Goal: Information Seeking & Learning: Check status

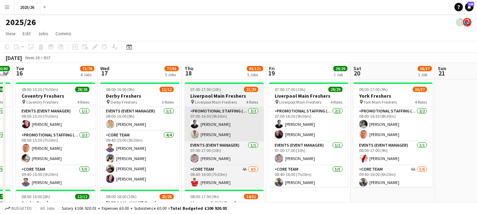
drag, startPoint x: 368, startPoint y: 166, endPoint x: 190, endPoint y: 140, distance: 180.4
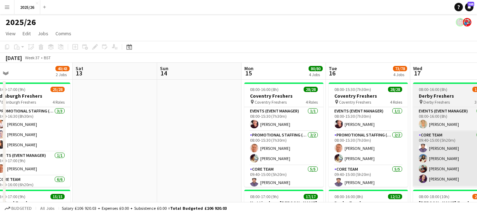
drag, startPoint x: 122, startPoint y: 122, endPoint x: 472, endPoint y: 136, distance: 349.5
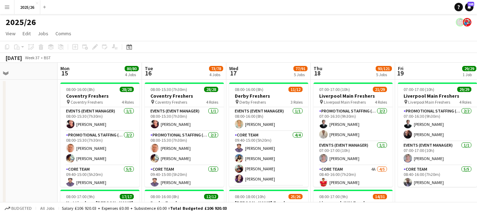
drag, startPoint x: 285, startPoint y: 116, endPoint x: 83, endPoint y: 85, distance: 204.8
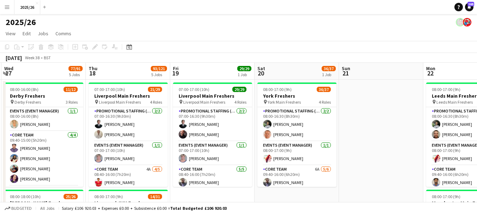
drag, startPoint x: 393, startPoint y: 110, endPoint x: 71, endPoint y: 110, distance: 322.7
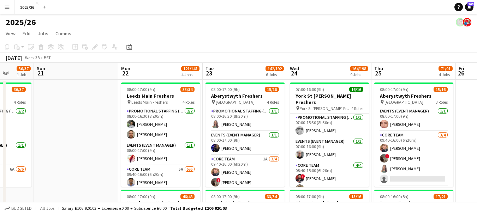
drag, startPoint x: 365, startPoint y: 93, endPoint x: 148, endPoint y: 96, distance: 217.3
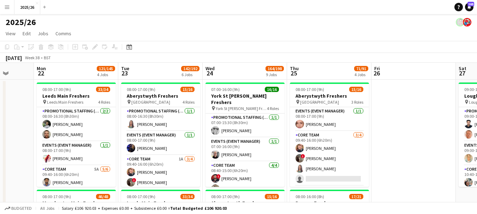
scroll to position [0, 228]
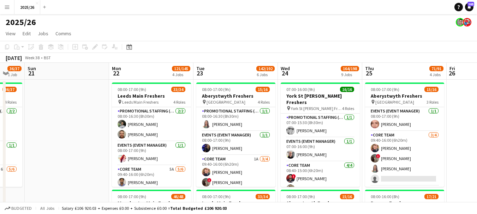
drag, startPoint x: 304, startPoint y: 106, endPoint x: 273, endPoint y: 112, distance: 30.9
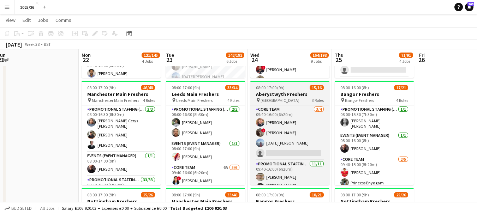
scroll to position [0, 0]
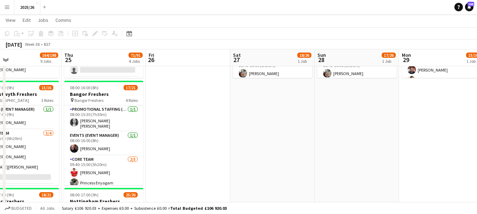
drag, startPoint x: 448, startPoint y: 124, endPoint x: 178, endPoint y: 102, distance: 270.4
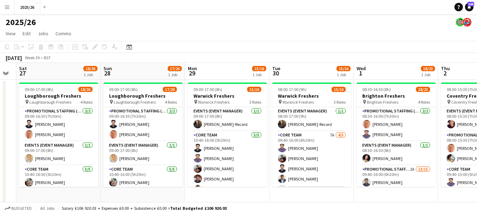
drag, startPoint x: 388, startPoint y: 155, endPoint x: 171, endPoint y: 108, distance: 221.2
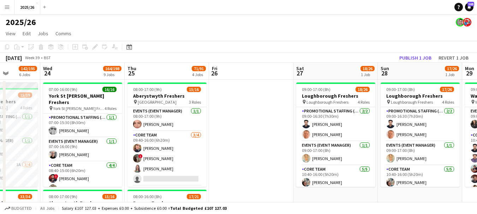
drag, startPoint x: 168, startPoint y: 142, endPoint x: 407, endPoint y: 138, distance: 239.2
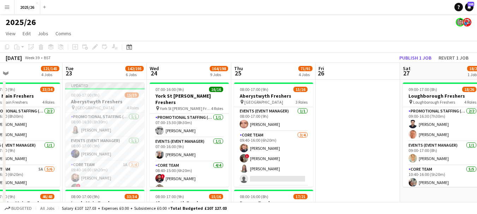
drag, startPoint x: 213, startPoint y: 123, endPoint x: 362, endPoint y: 106, distance: 149.8
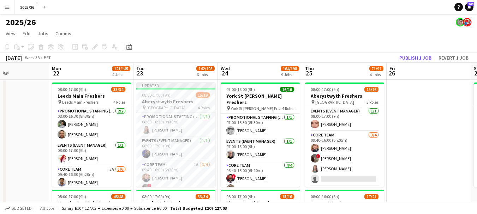
drag, startPoint x: 126, startPoint y: 127, endPoint x: 196, endPoint y: 117, distance: 71.5
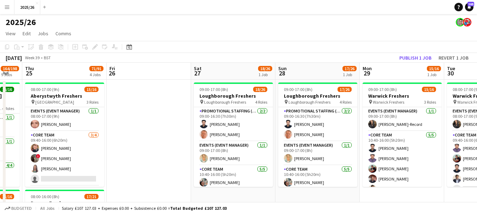
drag, startPoint x: 394, startPoint y: 114, endPoint x: 154, endPoint y: 94, distance: 241.0
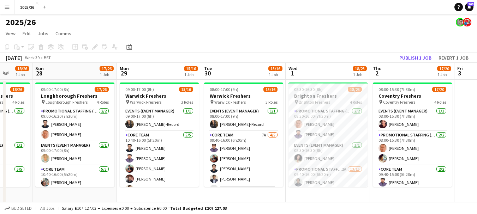
drag, startPoint x: 360, startPoint y: 123, endPoint x: 138, endPoint y: 122, distance: 222.2
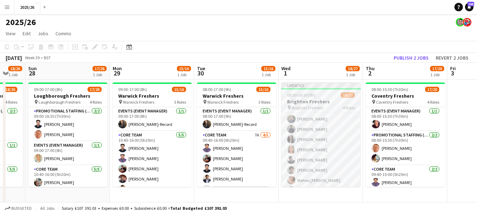
scroll to position [91, 0]
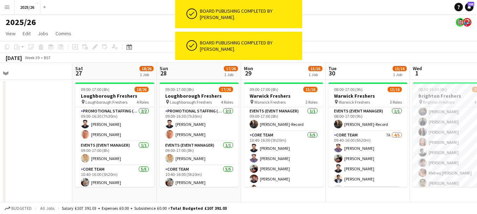
drag, startPoint x: 113, startPoint y: 132, endPoint x: 427, endPoint y: 140, distance: 314.7
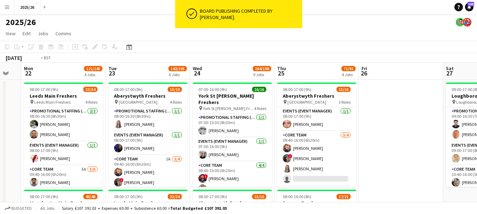
drag, startPoint x: 234, startPoint y: 145, endPoint x: 465, endPoint y: 133, distance: 231.4
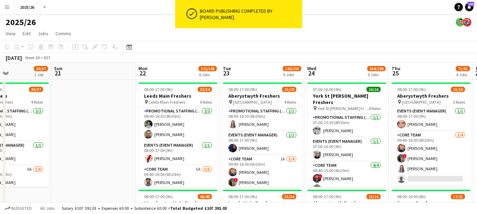
drag, startPoint x: 208, startPoint y: 134, endPoint x: 433, endPoint y: 108, distance: 226.9
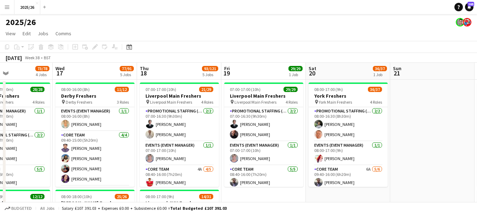
scroll to position [0, 201]
drag, startPoint x: 185, startPoint y: 137, endPoint x: 413, endPoint y: 152, distance: 228.3
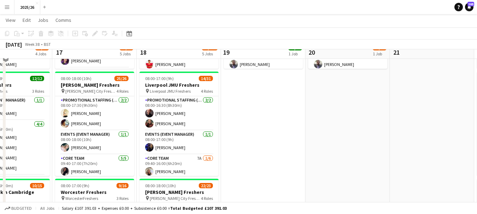
scroll to position [110, 0]
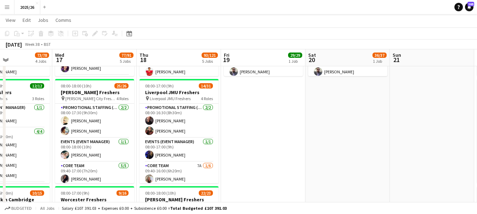
drag, startPoint x: 192, startPoint y: 127, endPoint x: 285, endPoint y: 126, distance: 93.1
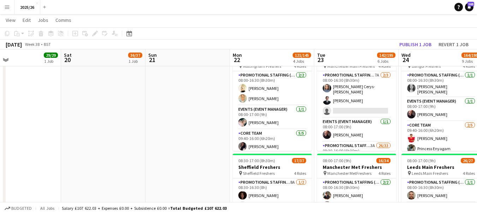
scroll to position [0, 202]
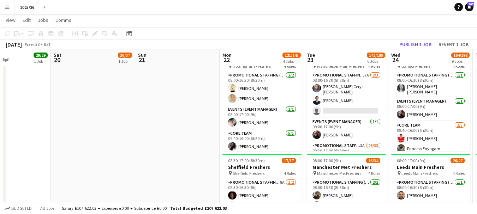
drag, startPoint x: 384, startPoint y: 146, endPoint x: 37, endPoint y: 141, distance: 347.4
drag, startPoint x: 166, startPoint y: 128, endPoint x: 176, endPoint y: 122, distance: 11.7
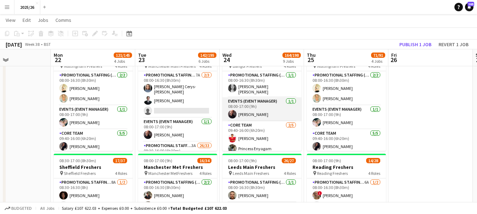
scroll to position [0, 192]
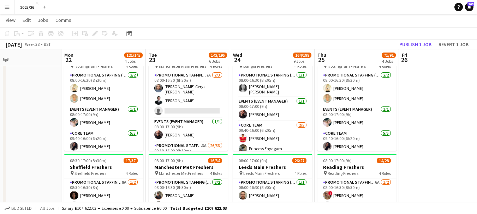
drag, startPoint x: 55, startPoint y: 166, endPoint x: 338, endPoint y: 119, distance: 286.8
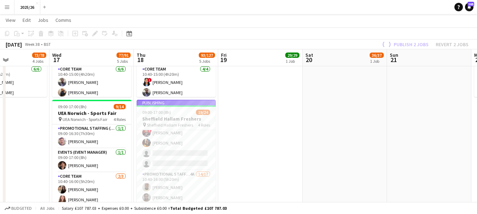
scroll to position [76, 0]
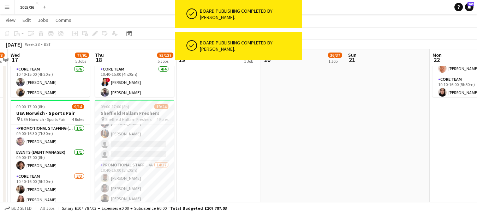
drag, startPoint x: 358, startPoint y: 128, endPoint x: 351, endPoint y: 123, distance: 8.5
click at [350, 123] on app-calendar-viewport "Sun 14 Mon 15 80/80 4 Jobs Tue 16 73/78 4 Jobs Wed 17 77/91 5 Jobs Thu 18 93/12…" at bounding box center [238, 138] width 477 height 1042
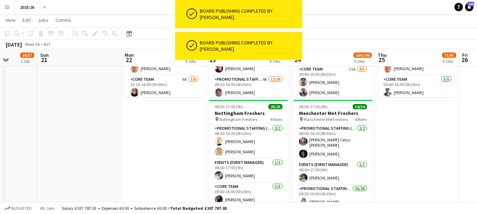
drag, startPoint x: 273, startPoint y: 158, endPoint x: 23, endPoint y: 152, distance: 250.2
click at [23, 152] on app-calendar-viewport "Wed 17 77/91 5 Jobs Thu 18 93/127 5 Jobs Fri 19 29/29 1 Job Sat 20 36/37 1 Job …" at bounding box center [238, 138] width 477 height 1042
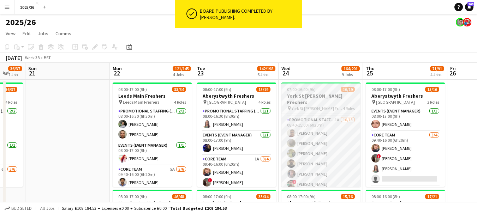
scroll to position [103, 0]
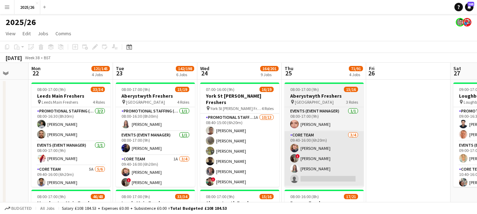
drag, startPoint x: 423, startPoint y: 141, endPoint x: 343, endPoint y: 164, distance: 83.3
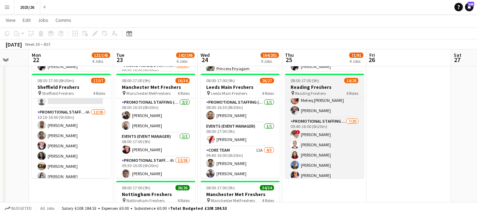
scroll to position [0, 0]
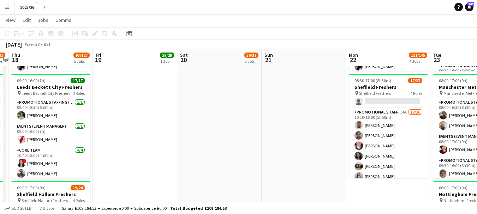
drag, startPoint x: 21, startPoint y: 156, endPoint x: 352, endPoint y: 118, distance: 333.0
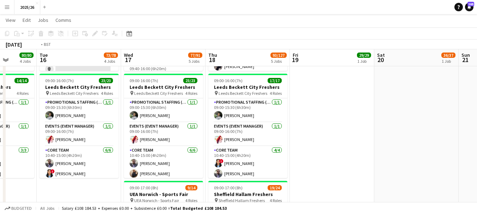
scroll to position [0, 150]
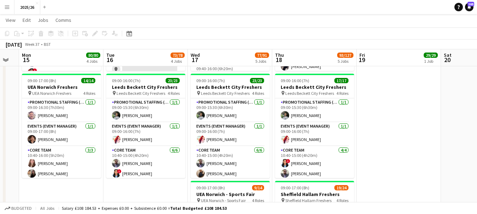
drag, startPoint x: 143, startPoint y: 123, endPoint x: 393, endPoint y: 83, distance: 252.6
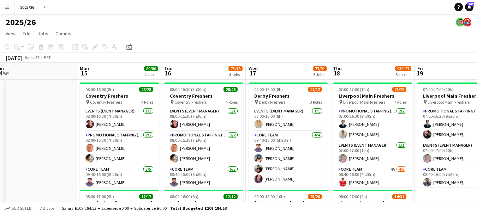
scroll to position [0, 176]
drag, startPoint x: 347, startPoint y: 93, endPoint x: 405, endPoint y: 107, distance: 59.7
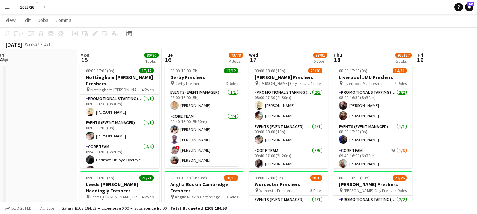
scroll to position [167, 0]
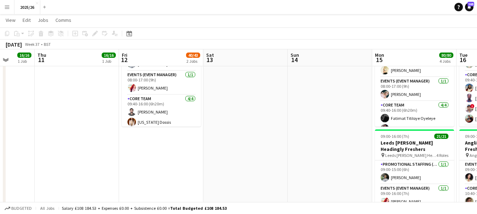
drag, startPoint x: 58, startPoint y: 110, endPoint x: 352, endPoint y: 121, distance: 294.4
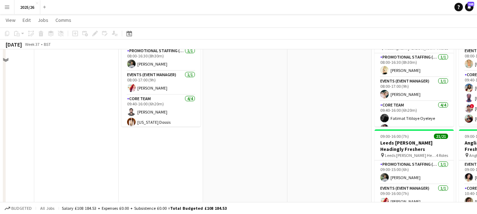
scroll to position [0, 0]
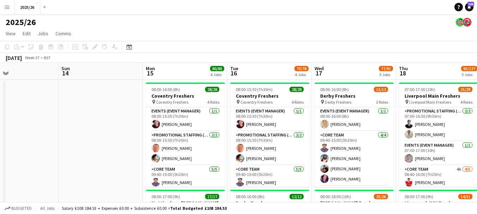
drag, startPoint x: 390, startPoint y: 115, endPoint x: 162, endPoint y: 118, distance: 228.6
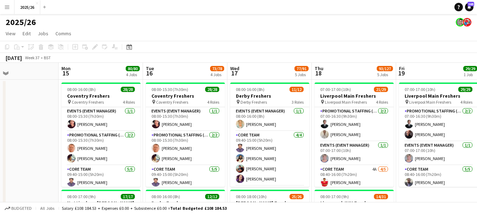
drag, startPoint x: 378, startPoint y: 69, endPoint x: 331, endPoint y: 66, distance: 47.0
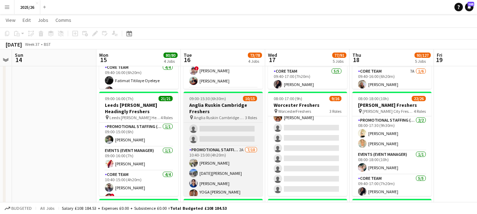
scroll to position [54, 0]
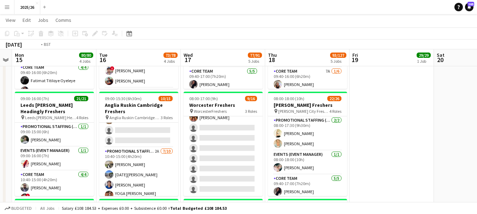
drag, startPoint x: 373, startPoint y: 122, endPoint x: 193, endPoint y: 133, distance: 179.9
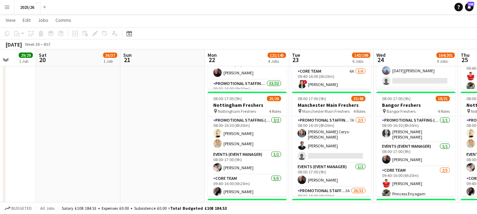
drag, startPoint x: 266, startPoint y: 136, endPoint x: 148, endPoint y: 117, distance: 119.2
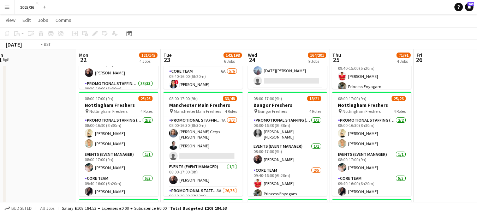
drag, startPoint x: 356, startPoint y: 127, endPoint x: 75, endPoint y: 120, distance: 281.2
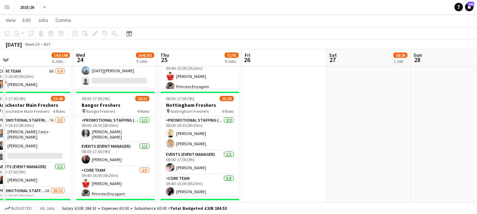
drag, startPoint x: 343, startPoint y: 132, endPoint x: 75, endPoint y: 118, distance: 267.7
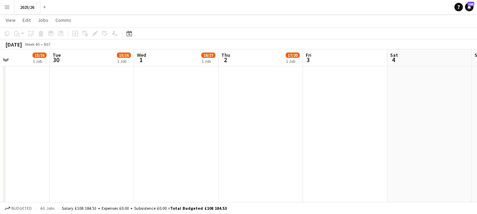
drag, startPoint x: 396, startPoint y: 110, endPoint x: 134, endPoint y: 106, distance: 261.7
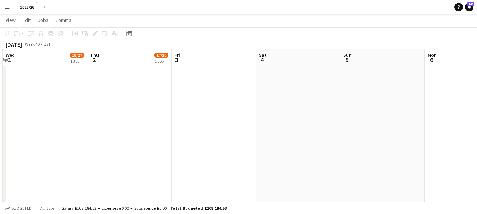
drag, startPoint x: 378, startPoint y: 106, endPoint x: 162, endPoint y: 110, distance: 215.9
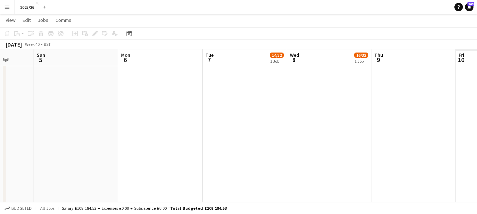
scroll to position [0, 265]
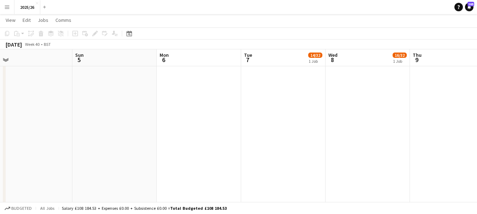
drag, startPoint x: 400, startPoint y: 117, endPoint x: 236, endPoint y: 121, distance: 164.4
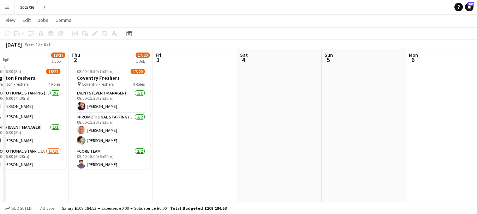
scroll to position [0, 185]
drag, startPoint x: 116, startPoint y: 127, endPoint x: 365, endPoint y: 122, distance: 248.7
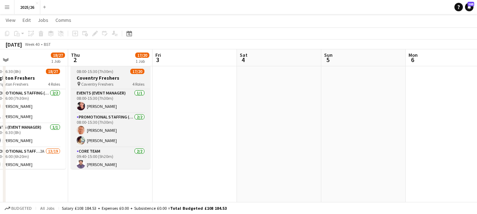
scroll to position [70, 0]
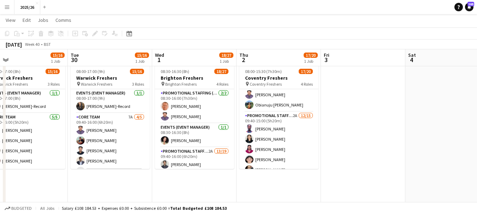
drag, startPoint x: 256, startPoint y: 127, endPoint x: 425, endPoint y: 134, distance: 168.7
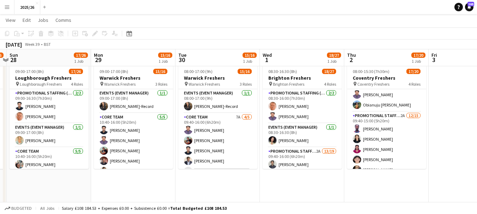
scroll to position [0, 159]
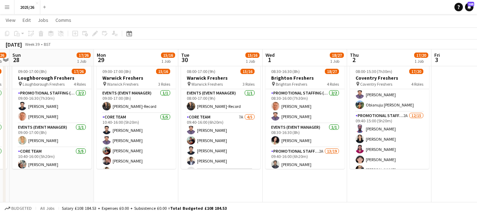
drag, startPoint x: 186, startPoint y: 171, endPoint x: 296, endPoint y: 161, distance: 110.5
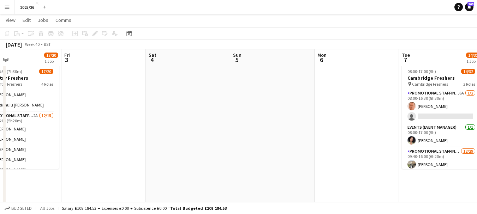
drag, startPoint x: 448, startPoint y: 122, endPoint x: 55, endPoint y: 128, distance: 393.0
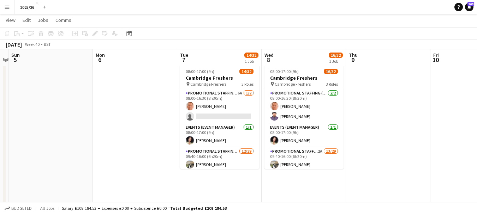
scroll to position [0, 254]
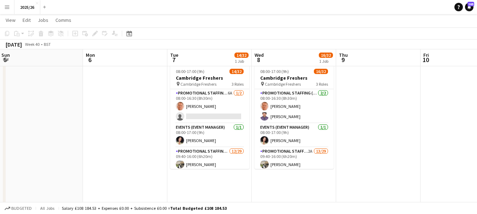
drag, startPoint x: 366, startPoint y: 134, endPoint x: 158, endPoint y: 155, distance: 209.1
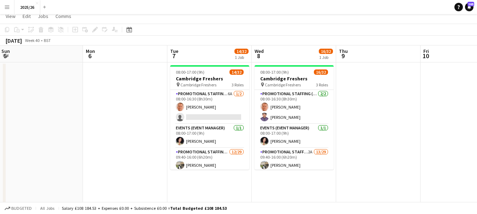
scroll to position [4, 0]
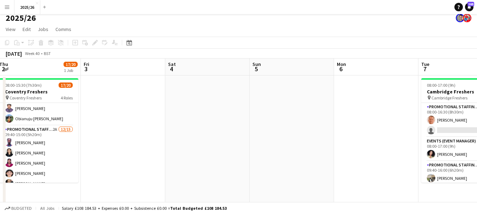
drag, startPoint x: 88, startPoint y: 86, endPoint x: 409, endPoint y: 115, distance: 322.3
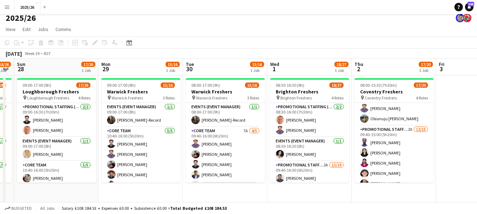
drag, startPoint x: 131, startPoint y: 126, endPoint x: 433, endPoint y: 111, distance: 303.0
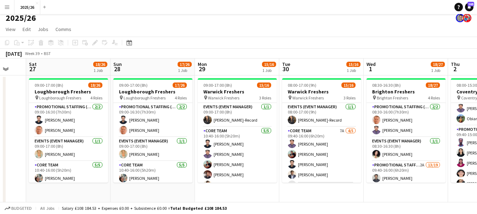
drag, startPoint x: 168, startPoint y: 67, endPoint x: 353, endPoint y: 78, distance: 185.1
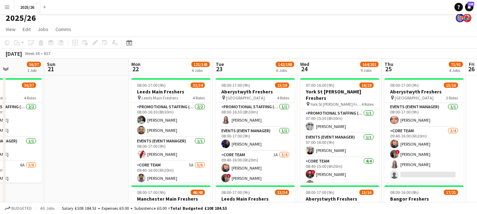
drag, startPoint x: 32, startPoint y: 142, endPoint x: 448, endPoint y: 138, distance: 415.5
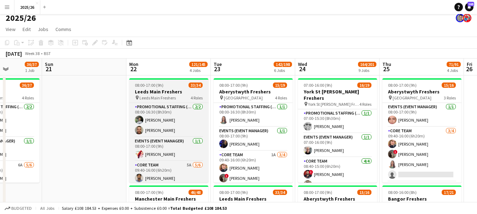
scroll to position [70, 0]
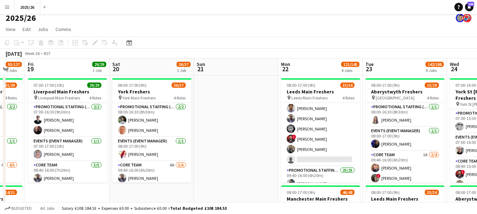
drag, startPoint x: 104, startPoint y: 135, endPoint x: 369, endPoint y: 126, distance: 265.4
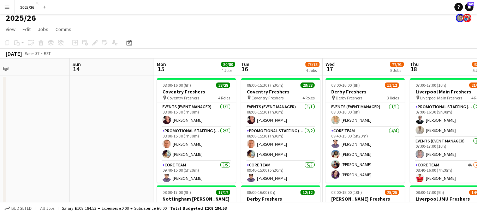
drag, startPoint x: 93, startPoint y: 154, endPoint x: 445, endPoint y: 165, distance: 352.2
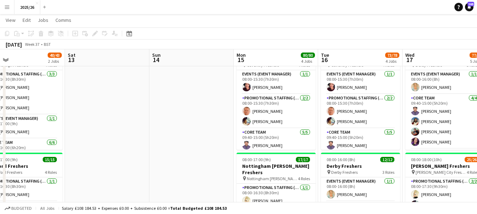
scroll to position [0, 272]
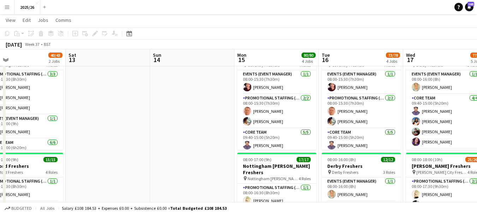
drag, startPoint x: 67, startPoint y: 120, endPoint x: 148, endPoint y: 110, distance: 81.5
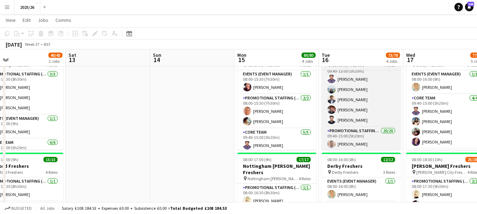
scroll to position [70, 0]
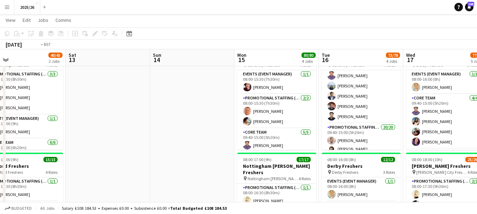
drag, startPoint x: 320, startPoint y: 81, endPoint x: 359, endPoint y: 125, distance: 59.0
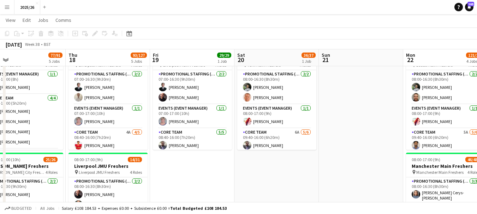
scroll to position [0, 170]
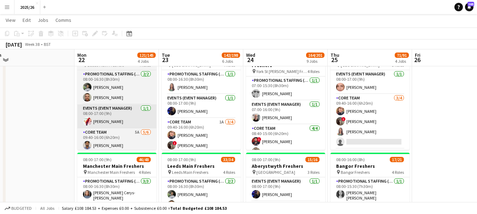
drag, startPoint x: 442, startPoint y: 146, endPoint x: 105, endPoint y: 124, distance: 337.5
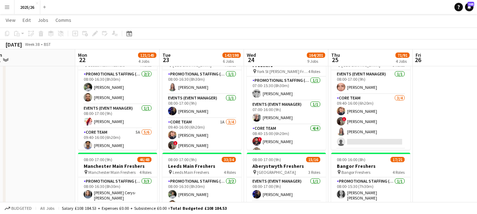
scroll to position [0, 280]
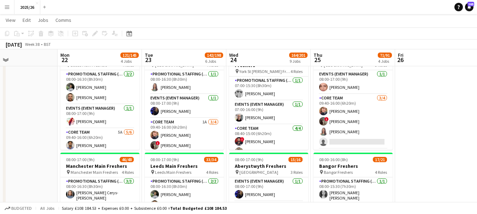
drag, startPoint x: 441, startPoint y: 109, endPoint x: 424, endPoint y: 110, distance: 17.7
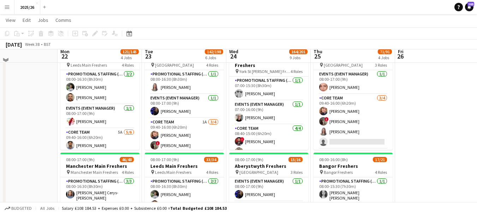
scroll to position [0, 0]
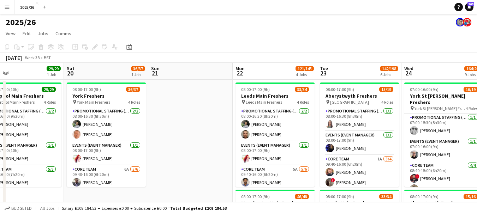
drag, startPoint x: 48, startPoint y: 159, endPoint x: 362, endPoint y: 132, distance: 315.1
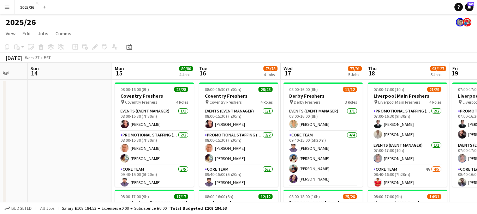
scroll to position [0, 223]
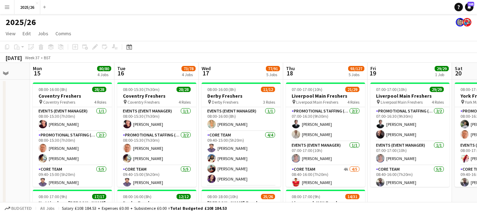
drag, startPoint x: 134, startPoint y: 153, endPoint x: 382, endPoint y: 151, distance: 248.7
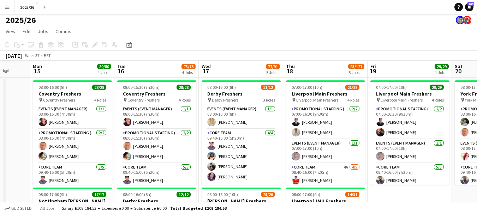
scroll to position [0, 0]
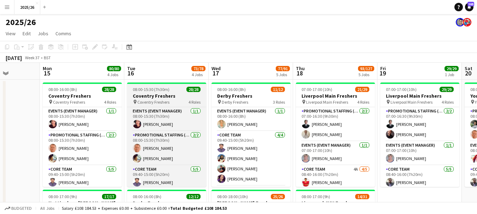
drag, startPoint x: 116, startPoint y: 123, endPoint x: 149, endPoint y: 86, distance: 49.2
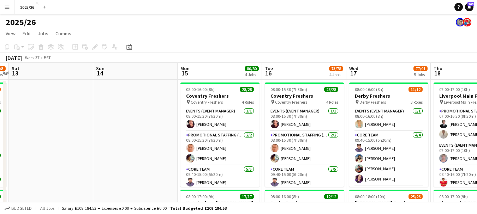
drag, startPoint x: 75, startPoint y: 121, endPoint x: 257, endPoint y: 117, distance: 182.4
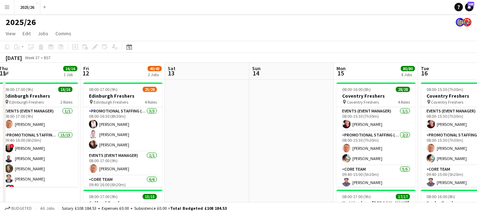
scroll to position [0, 202]
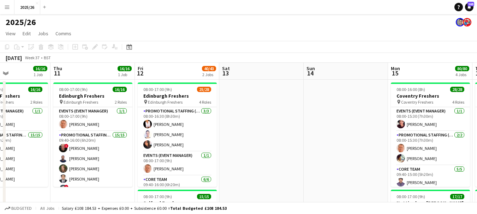
drag, startPoint x: 82, startPoint y: 154, endPoint x: 250, endPoint y: 139, distance: 169.2
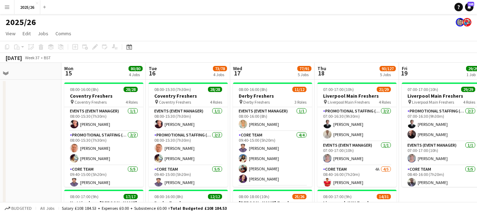
drag, startPoint x: 351, startPoint y: 154, endPoint x: 24, endPoint y: 142, distance: 327.2
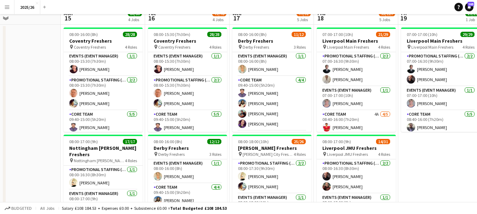
scroll to position [0, 0]
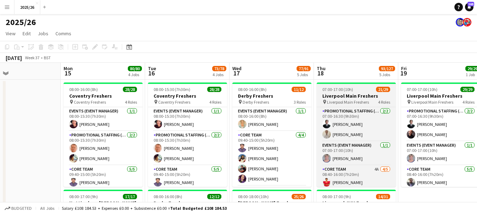
drag, startPoint x: 3, startPoint y: 113, endPoint x: 327, endPoint y: 96, distance: 324.6
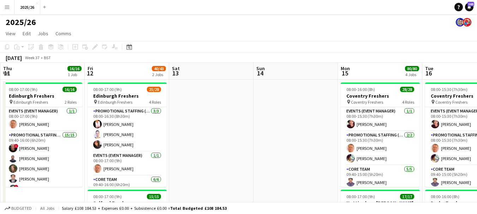
drag, startPoint x: 23, startPoint y: 134, endPoint x: 390, endPoint y: 75, distance: 372.1
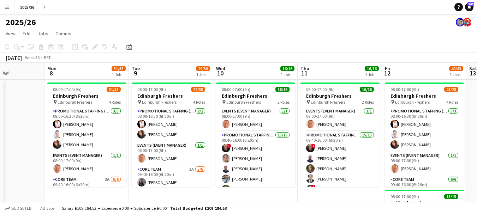
scroll to position [0, 211]
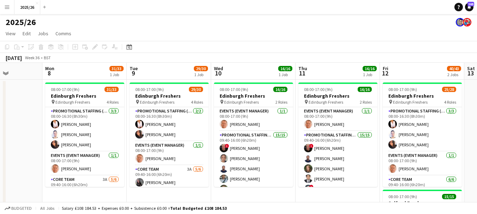
drag, startPoint x: 91, startPoint y: 130, endPoint x: 295, endPoint y: 126, distance: 204.3
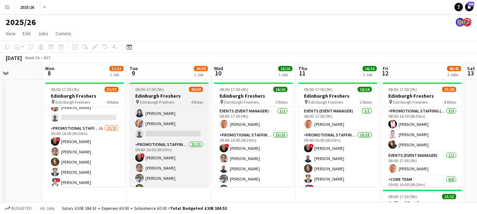
scroll to position [106, 0]
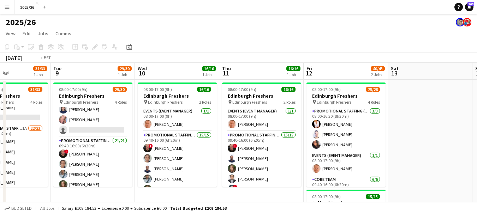
drag, startPoint x: 320, startPoint y: 162, endPoint x: 250, endPoint y: 151, distance: 70.2
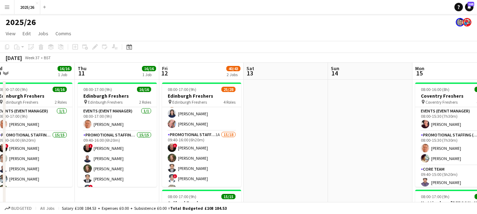
scroll to position [0, 263]
drag, startPoint x: 122, startPoint y: 141, endPoint x: 1, endPoint y: 143, distance: 121.3
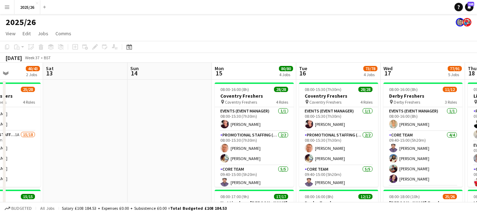
scroll to position [0, 266]
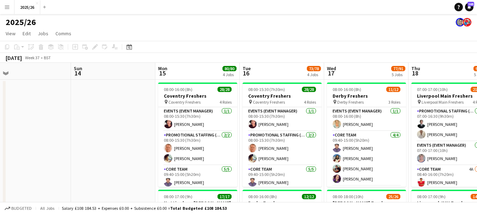
drag, startPoint x: 339, startPoint y: 127, endPoint x: 134, endPoint y: 111, distance: 205.5
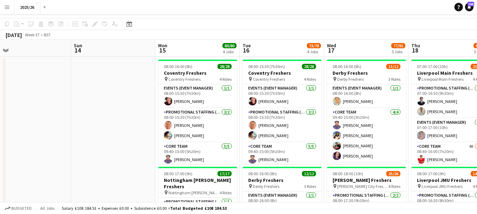
scroll to position [0, 0]
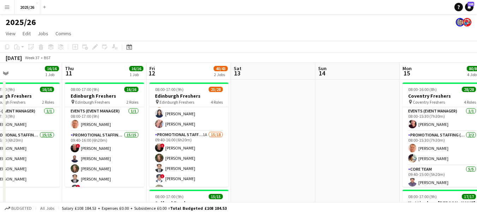
drag, startPoint x: 80, startPoint y: 115, endPoint x: 324, endPoint y: 86, distance: 245.8
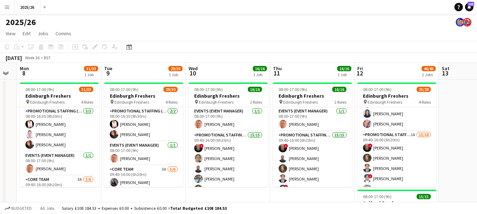
drag, startPoint x: 63, startPoint y: 144, endPoint x: 271, endPoint y: 152, distance: 207.6
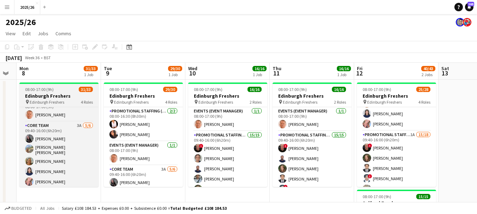
scroll to position [56, 0]
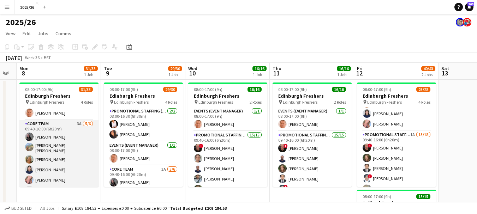
click at [59, 146] on app-card-role "Core Team 3A [DATE] 09:40-16:00 (6h20m) [PERSON_NAME] [PERSON_NAME] [PERSON_NAM…" at bounding box center [58, 158] width 79 height 77
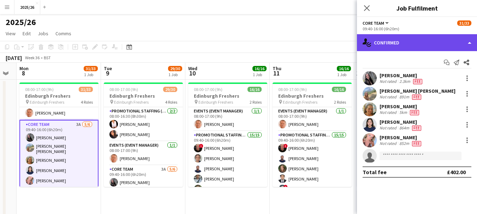
click at [397, 45] on div "single-neutral-actions-check-2 Confirmed" at bounding box center [417, 42] width 120 height 17
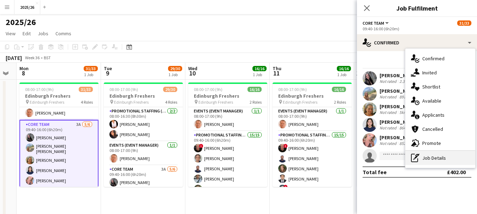
click at [433, 156] on div "pen-write Job Details" at bounding box center [440, 158] width 70 height 14
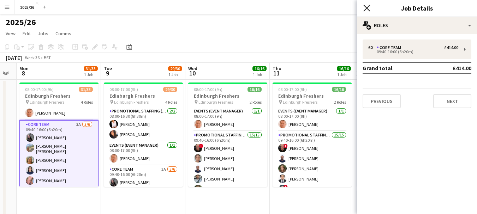
click at [366, 7] on icon "Close pop-in" at bounding box center [366, 8] width 7 height 7
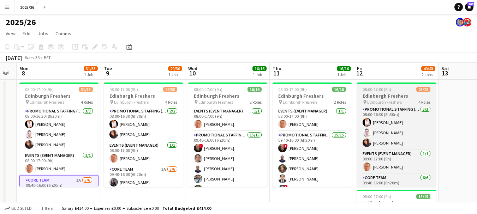
scroll to position [0, 0]
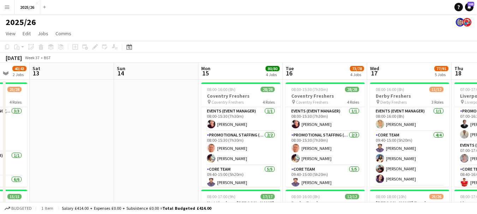
drag, startPoint x: 454, startPoint y: 129, endPoint x: 46, endPoint y: 117, distance: 408.6
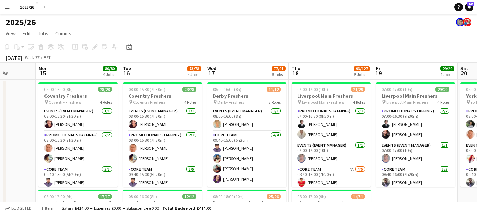
drag, startPoint x: 335, startPoint y: 157, endPoint x: 165, endPoint y: 150, distance: 169.5
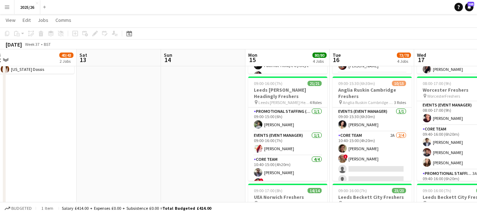
drag, startPoint x: 19, startPoint y: 132, endPoint x: 341, endPoint y: 123, distance: 322.1
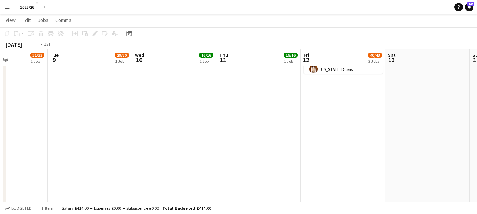
drag, startPoint x: 155, startPoint y: 123, endPoint x: 457, endPoint y: 114, distance: 302.8
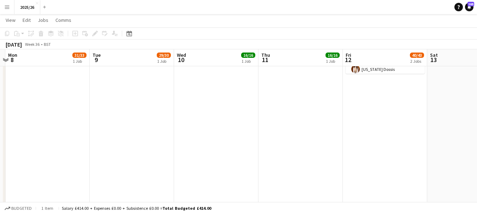
drag, startPoint x: 278, startPoint y: 117, endPoint x: 225, endPoint y: 119, distance: 52.9
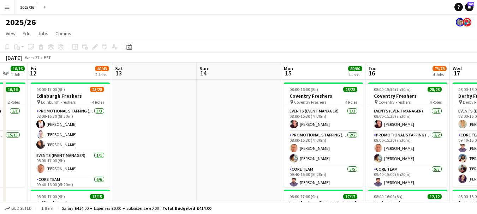
scroll to position [0, 225]
drag, startPoint x: 442, startPoint y: 127, endPoint x: 125, endPoint y: 140, distance: 317.0
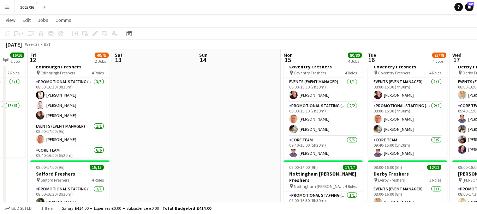
scroll to position [0, 0]
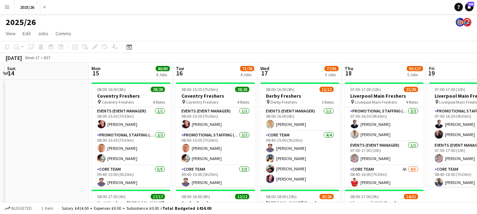
drag, startPoint x: 249, startPoint y: 134, endPoint x: 57, endPoint y: 127, distance: 192.0
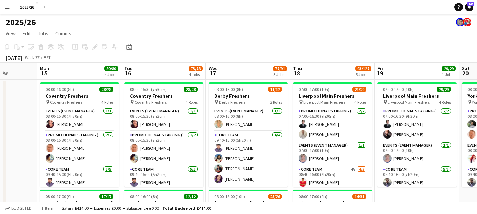
drag, startPoint x: 360, startPoint y: 83, endPoint x: 311, endPoint y: 86, distance: 48.4
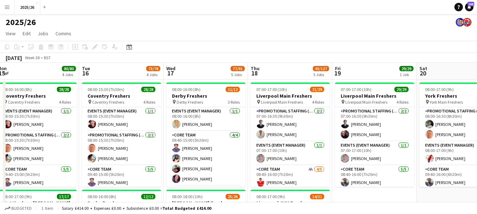
drag, startPoint x: 377, startPoint y: 144, endPoint x: 354, endPoint y: 144, distance: 22.9
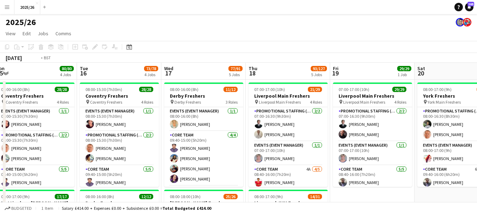
scroll to position [0, 220]
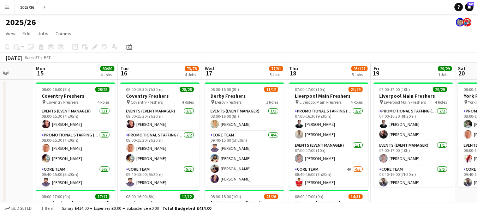
drag, startPoint x: 253, startPoint y: 148, endPoint x: 286, endPoint y: 137, distance: 35.4
click at [339, 71] on app-board-header-date "Thu 18 93/127 5 Jobs" at bounding box center [328, 71] width 84 height 17
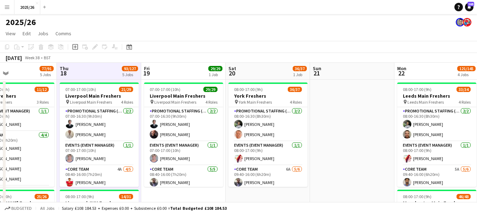
drag, startPoint x: 371, startPoint y: 105, endPoint x: 94, endPoint y: 105, distance: 276.9
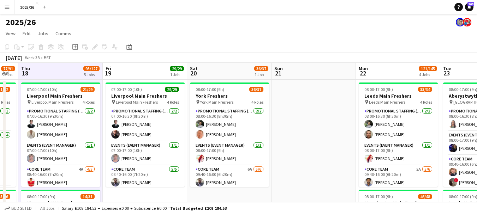
scroll to position [0, 204]
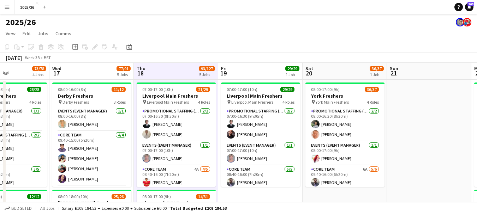
drag, startPoint x: 297, startPoint y: 114, endPoint x: 422, endPoint y: 115, distance: 124.5
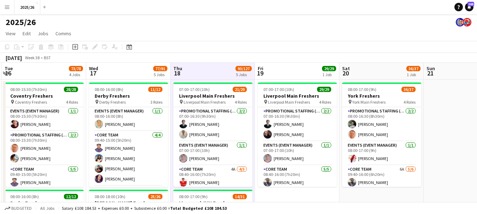
drag, startPoint x: 256, startPoint y: 145, endPoint x: 292, endPoint y: 129, distance: 40.0
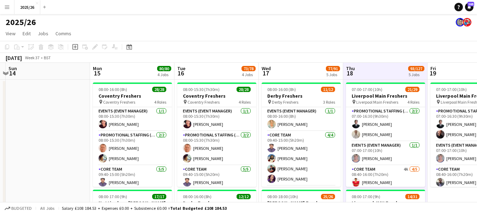
scroll to position [0, 163]
drag, startPoint x: 90, startPoint y: 132, endPoint x: 262, endPoint y: 129, distance: 172.1
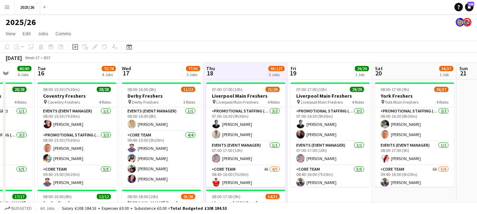
drag, startPoint x: 231, startPoint y: 133, endPoint x: 80, endPoint y: 133, distance: 151.3
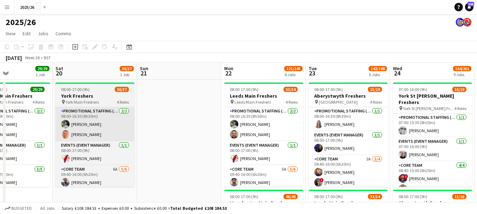
drag, startPoint x: 430, startPoint y: 147, endPoint x: 119, endPoint y: 130, distance: 311.2
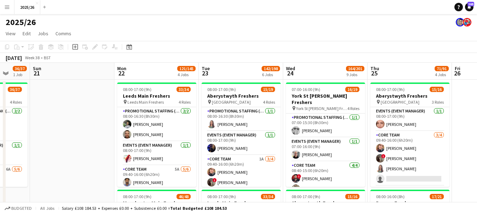
scroll to position [0, 229]
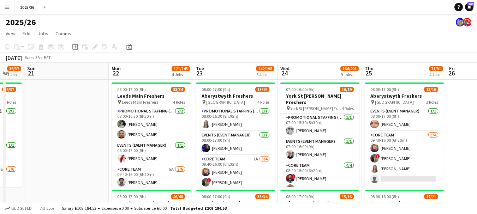
drag, startPoint x: 229, startPoint y: 111, endPoint x: 121, endPoint y: 103, distance: 107.9
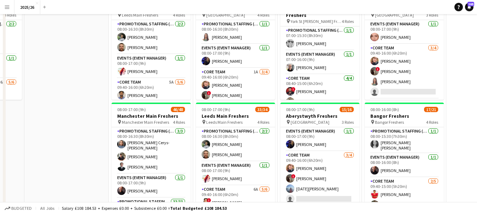
scroll to position [0, 0]
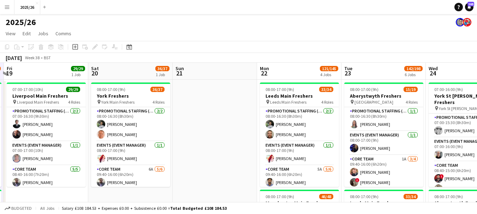
drag, startPoint x: 87, startPoint y: 115, endPoint x: 313, endPoint y: 114, distance: 226.1
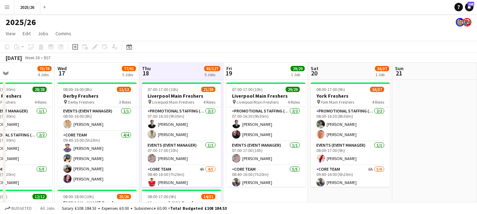
scroll to position [0, 187]
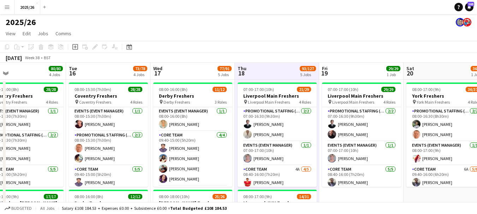
drag, startPoint x: 138, startPoint y: 134, endPoint x: 386, endPoint y: 126, distance: 248.5
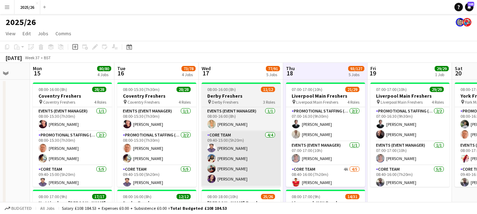
scroll to position [0, 224]
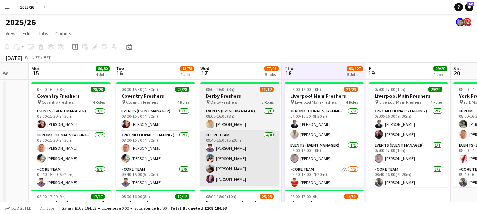
drag, startPoint x: 222, startPoint y: 152, endPoint x: 269, endPoint y: 143, distance: 47.7
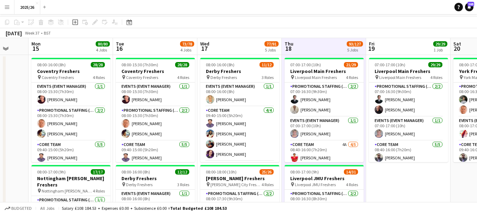
scroll to position [0, 0]
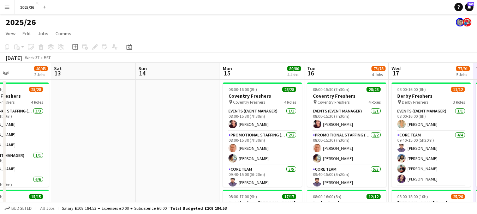
drag, startPoint x: 22, startPoint y: 160, endPoint x: 308, endPoint y: 138, distance: 287.3
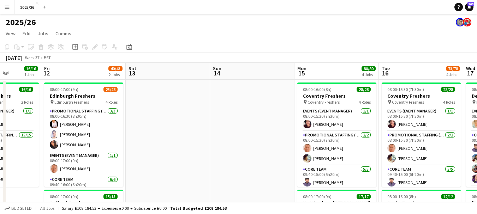
drag, startPoint x: 144, startPoint y: 131, endPoint x: 178, endPoint y: 128, distance: 34.6
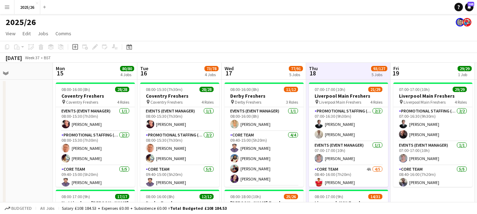
drag, startPoint x: 346, startPoint y: 134, endPoint x: 106, endPoint y: 136, distance: 239.9
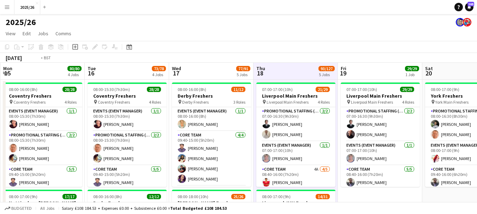
scroll to position [0, 253]
drag, startPoint x: 106, startPoint y: 136, endPoint x: 52, endPoint y: 143, distance: 54.1
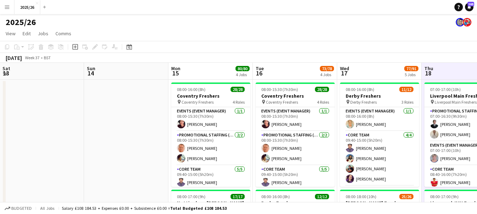
scroll to position [0, 225]
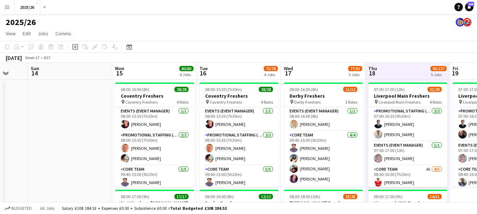
drag, startPoint x: 32, startPoint y: 163, endPoint x: 313, endPoint y: 180, distance: 281.3
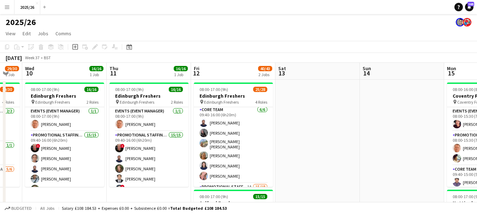
scroll to position [0, 210]
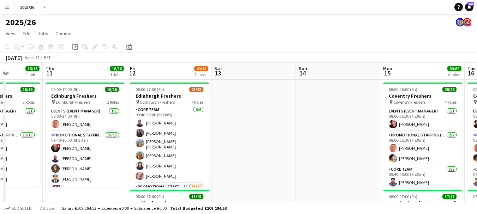
drag, startPoint x: 192, startPoint y: 141, endPoint x: 291, endPoint y: 139, distance: 99.1
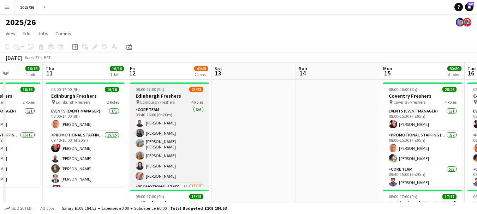
scroll to position [0, 0]
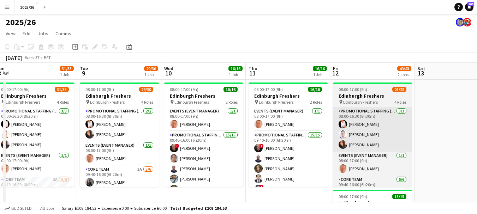
drag, startPoint x: 166, startPoint y: 93, endPoint x: 339, endPoint y: 125, distance: 175.7
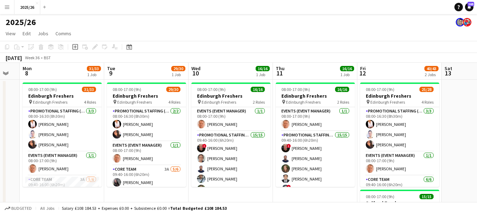
scroll to position [0, 233]
drag, startPoint x: 46, startPoint y: 177, endPoint x: 71, endPoint y: 168, distance: 26.3
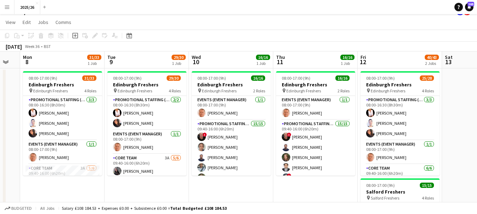
scroll to position [13, 0]
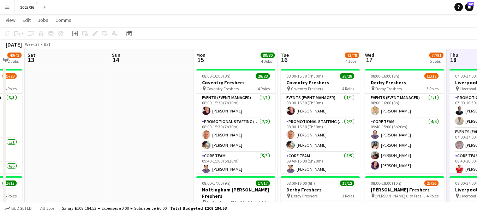
drag, startPoint x: 422, startPoint y: 130, endPoint x: 40, endPoint y: 120, distance: 382.1
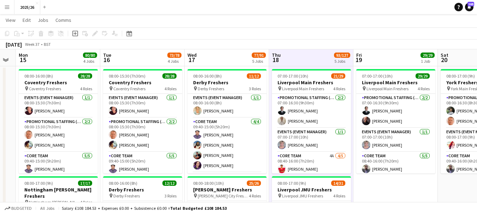
scroll to position [0, 236]
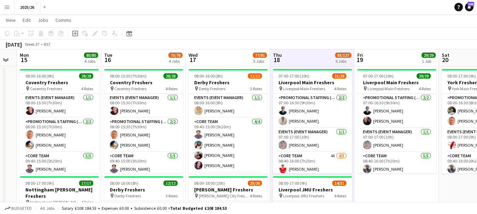
drag, startPoint x: 190, startPoint y: 115, endPoint x: 38, endPoint y: 112, distance: 152.0
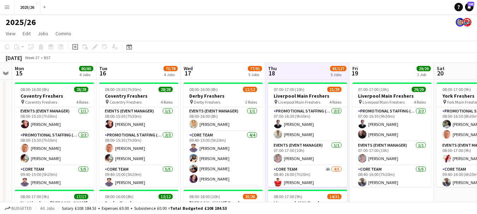
scroll to position [0, 241]
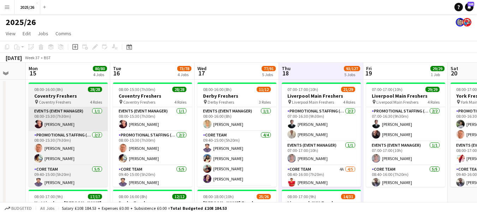
drag, startPoint x: 66, startPoint y: 109, endPoint x: 75, endPoint y: 117, distance: 12.7
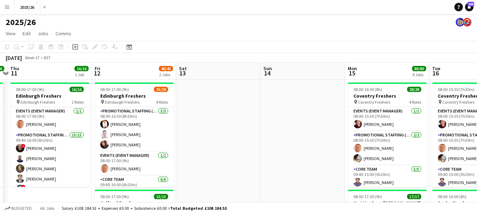
drag, startPoint x: 25, startPoint y: 126, endPoint x: 344, endPoint y: 169, distance: 321.4
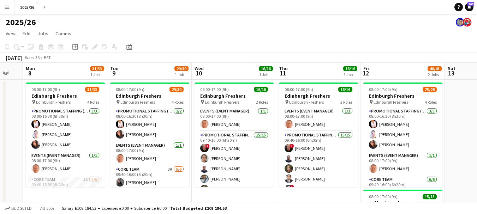
drag, startPoint x: 151, startPoint y: 152, endPoint x: 418, endPoint y: 178, distance: 268.7
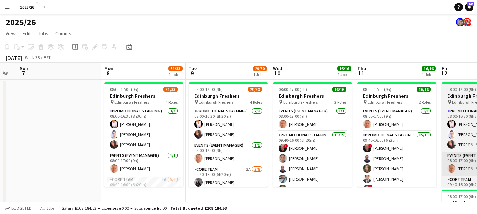
scroll to position [0, 201]
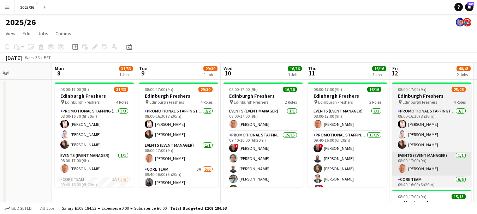
drag, startPoint x: 397, startPoint y: 159, endPoint x: 427, endPoint y: 152, distance: 30.8
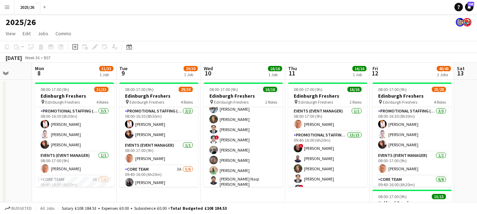
scroll to position [0, 220]
drag, startPoint x: 278, startPoint y: 160, endPoint x: 259, endPoint y: 162, distance: 19.5
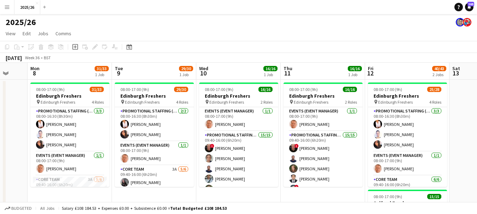
scroll to position [0, 233]
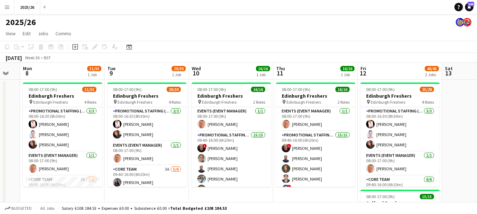
drag, startPoint x: 383, startPoint y: 155, endPoint x: 406, endPoint y: 163, distance: 24.2
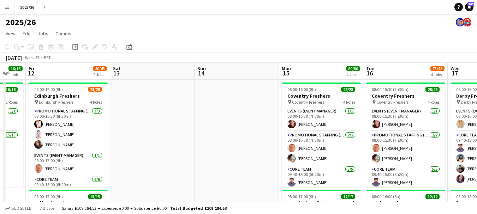
drag, startPoint x: 452, startPoint y: 120, endPoint x: 122, endPoint y: 105, distance: 330.1
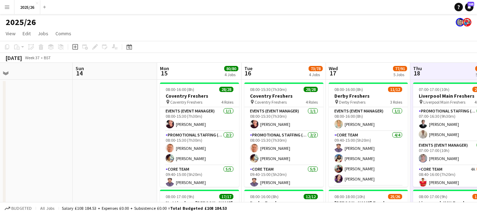
drag, startPoint x: 177, startPoint y: 121, endPoint x: 0, endPoint y: 123, distance: 177.4
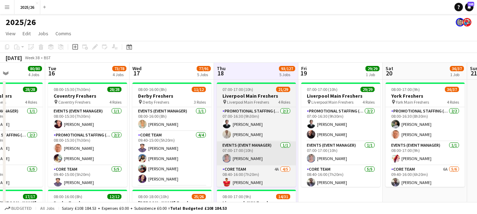
drag, startPoint x: 347, startPoint y: 147, endPoint x: 247, endPoint y: 145, distance: 100.5
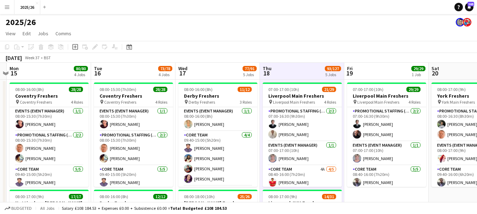
scroll to position [0, 222]
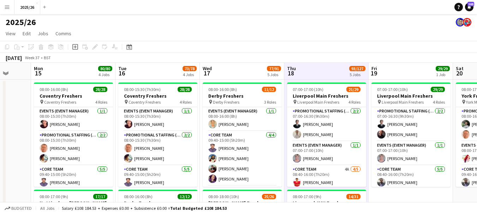
drag, startPoint x: 388, startPoint y: 164, endPoint x: 481, endPoint y: 192, distance: 97.8
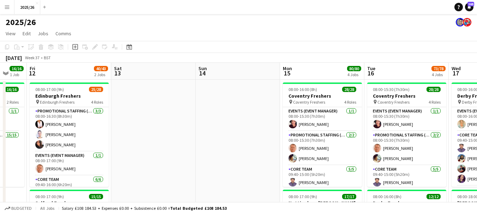
drag, startPoint x: 19, startPoint y: 137, endPoint x: 363, endPoint y: 157, distance: 344.5
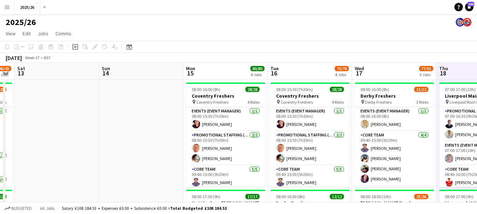
drag, startPoint x: 217, startPoint y: 139, endPoint x: 13, endPoint y: 134, distance: 203.2
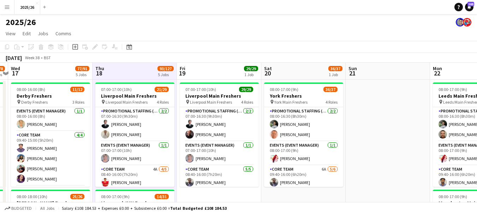
drag, startPoint x: 332, startPoint y: 149, endPoint x: 1, endPoint y: 124, distance: 331.8
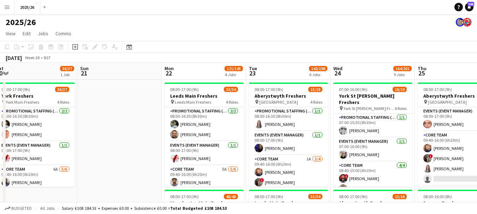
scroll to position [0, 268]
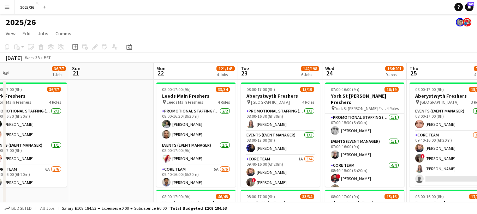
drag, startPoint x: 377, startPoint y: 149, endPoint x: 126, endPoint y: 129, distance: 252.0
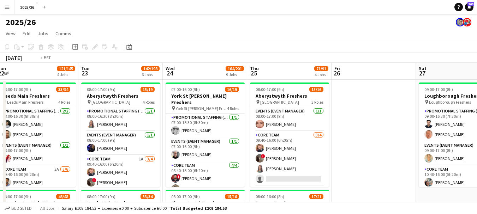
drag, startPoint x: 249, startPoint y: 123, endPoint x: 89, endPoint y: 101, distance: 161.7
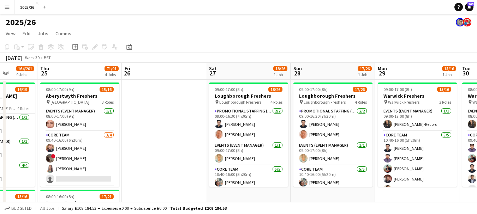
drag, startPoint x: 407, startPoint y: 141, endPoint x: 225, endPoint y: 127, distance: 183.2
click at [225, 127] on app-card-role "Promotional Staffing (Team Leader) [DATE] 09:00-16:30 (7h30m) [PERSON_NAME] [PE…" at bounding box center [248, 124] width 79 height 34
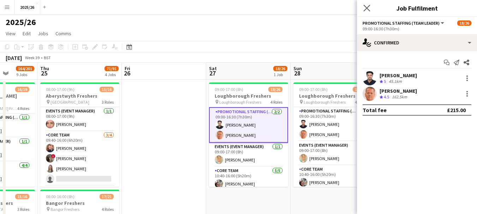
click at [370, 6] on app-icon "Close pop-in" at bounding box center [367, 8] width 10 height 10
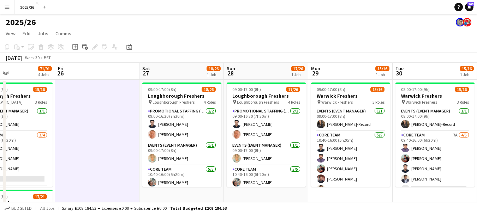
drag, startPoint x: 150, startPoint y: 138, endPoint x: 81, endPoint y: 145, distance: 69.5
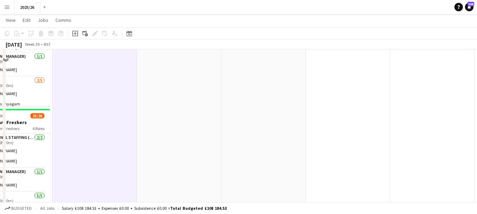
scroll to position [0, 0]
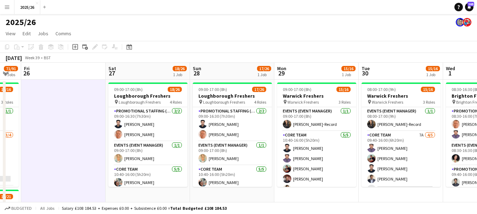
drag, startPoint x: 422, startPoint y: 117, endPoint x: 427, endPoint y: 119, distance: 4.8
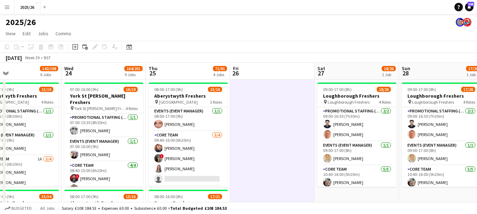
drag, startPoint x: 136, startPoint y: 131, endPoint x: 310, endPoint y: 133, distance: 173.5
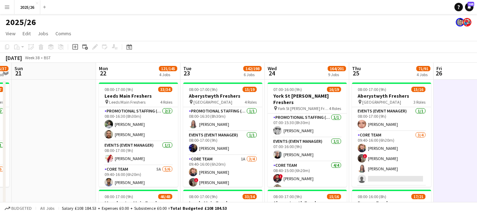
drag, startPoint x: 175, startPoint y: 118, endPoint x: 428, endPoint y: 128, distance: 252.7
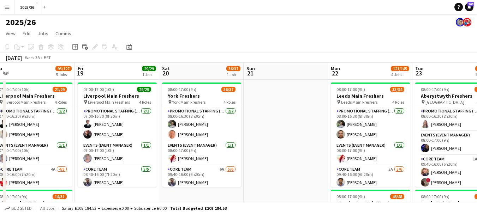
scroll to position [0, 224]
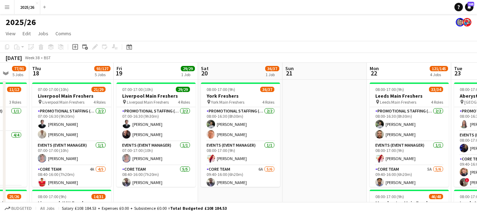
drag, startPoint x: 159, startPoint y: 109, endPoint x: 292, endPoint y: 123, distance: 133.4
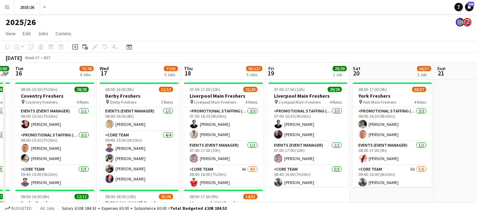
scroll to position [0, 242]
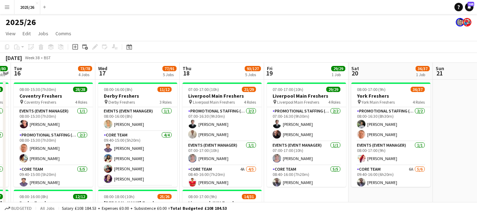
drag, startPoint x: 200, startPoint y: 146, endPoint x: 350, endPoint y: 161, distance: 151.0
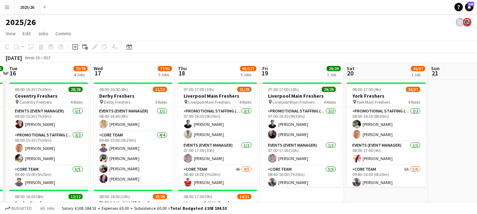
scroll to position [0, 143]
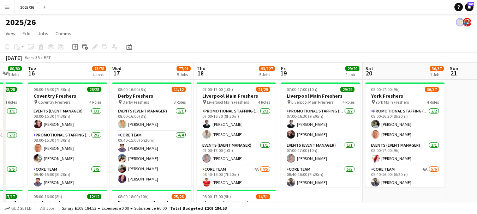
drag, startPoint x: 447, startPoint y: 111, endPoint x: 461, endPoint y: 161, distance: 51.8
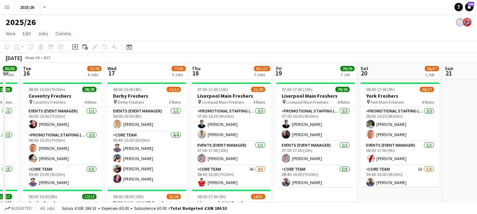
scroll to position [0, 233]
drag, startPoint x: 199, startPoint y: 135, endPoint x: 194, endPoint y: 138, distance: 6.2
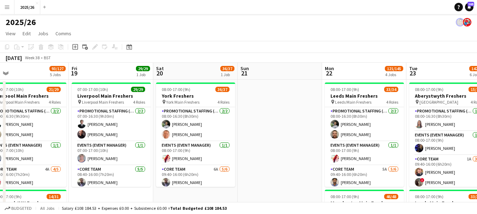
scroll to position [0, 187]
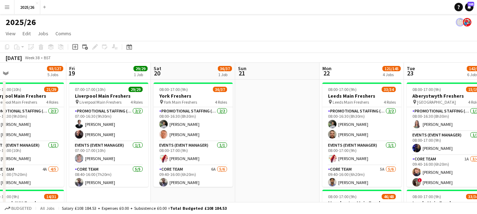
drag, startPoint x: 455, startPoint y: 104, endPoint x: 333, endPoint y: 126, distance: 124.0
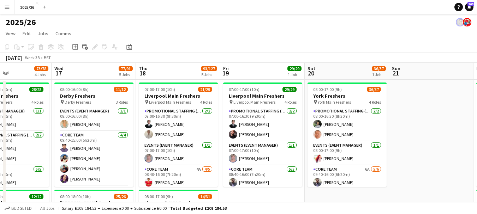
drag, startPoint x: 177, startPoint y: 125, endPoint x: 248, endPoint y: 150, distance: 74.5
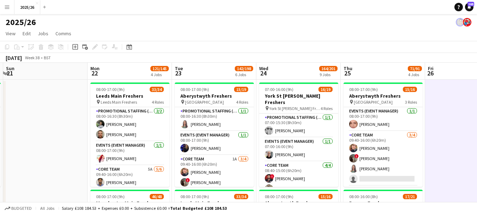
scroll to position [0, 250]
drag, startPoint x: 425, startPoint y: 97, endPoint x: 39, endPoint y: 118, distance: 387.2
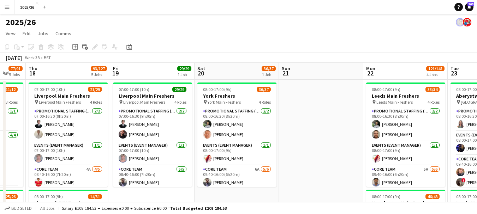
drag, startPoint x: 157, startPoint y: 140, endPoint x: 329, endPoint y: 156, distance: 172.5
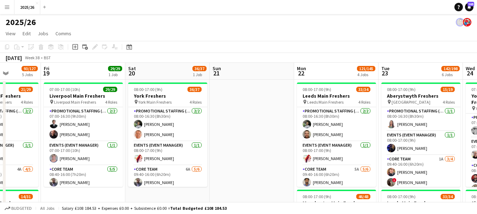
drag, startPoint x: 295, startPoint y: 155, endPoint x: 50, endPoint y: 154, distance: 244.8
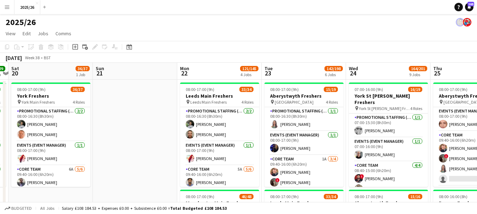
drag, startPoint x: 254, startPoint y: 143, endPoint x: 53, endPoint y: 135, distance: 201.2
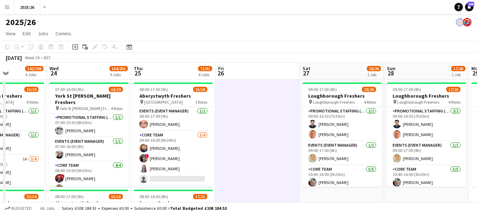
drag, startPoint x: 313, startPoint y: 155, endPoint x: 100, endPoint y: 137, distance: 213.8
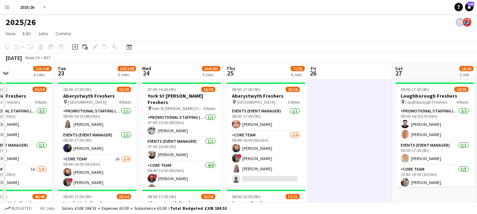
drag, startPoint x: 285, startPoint y: 160, endPoint x: 376, endPoint y: 172, distance: 91.7
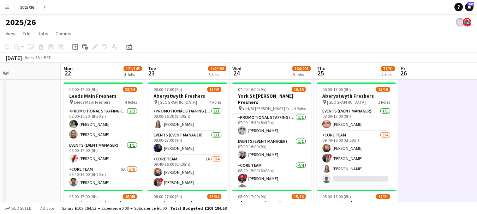
scroll to position [0, 277]
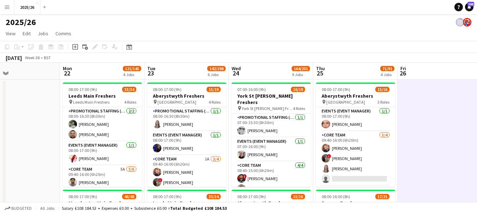
drag, startPoint x: 63, startPoint y: 131, endPoint x: 152, endPoint y: 138, distance: 89.5
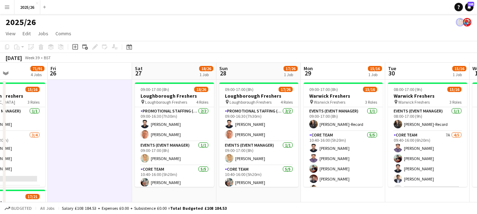
drag, startPoint x: 418, startPoint y: 137, endPoint x: 62, endPoint y: 123, distance: 356.2
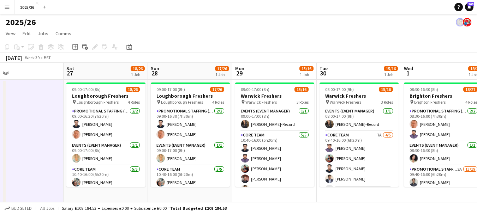
scroll to position [0, 187]
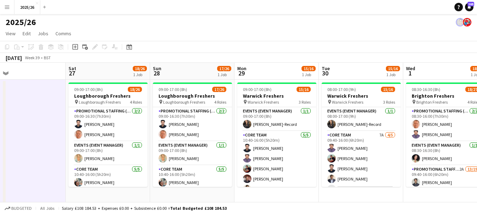
drag, startPoint x: 62, startPoint y: 123, endPoint x: 3, endPoint y: 91, distance: 67.4
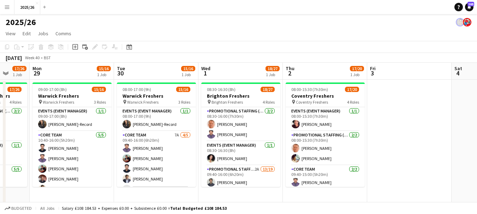
drag, startPoint x: 423, startPoint y: 126, endPoint x: 134, endPoint y: 139, distance: 289.1
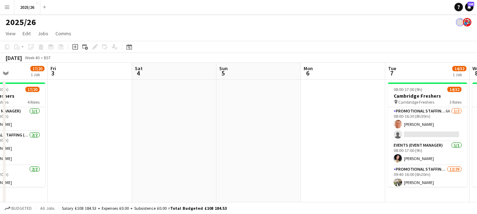
drag, startPoint x: 329, startPoint y: 147, endPoint x: 96, endPoint y: 117, distance: 235.0
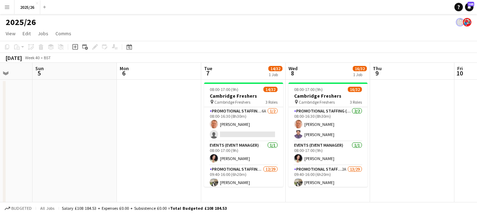
drag, startPoint x: 293, startPoint y: 138, endPoint x: 107, endPoint y: 131, distance: 185.7
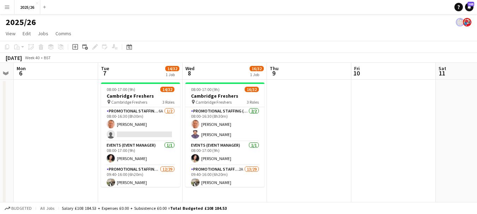
drag, startPoint x: 161, startPoint y: 138, endPoint x: 57, endPoint y: 134, distance: 103.7
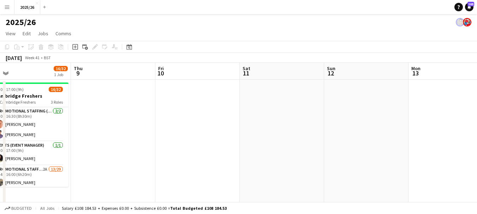
drag, startPoint x: 311, startPoint y: 159, endPoint x: 109, endPoint y: 141, distance: 202.5
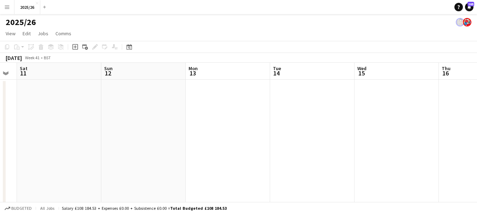
drag, startPoint x: 244, startPoint y: 146, endPoint x: 5, endPoint y: 104, distance: 243.4
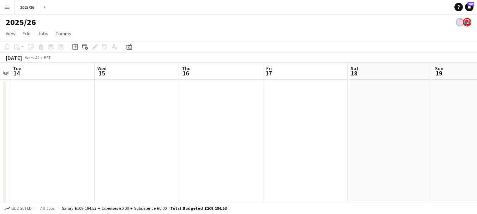
drag, startPoint x: 302, startPoint y: 134, endPoint x: 74, endPoint y: 117, distance: 228.1
click at [298, 53] on div "[DATE] Week 42 • BST" at bounding box center [238, 58] width 477 height 10
